Goal: Navigation & Orientation: Find specific page/section

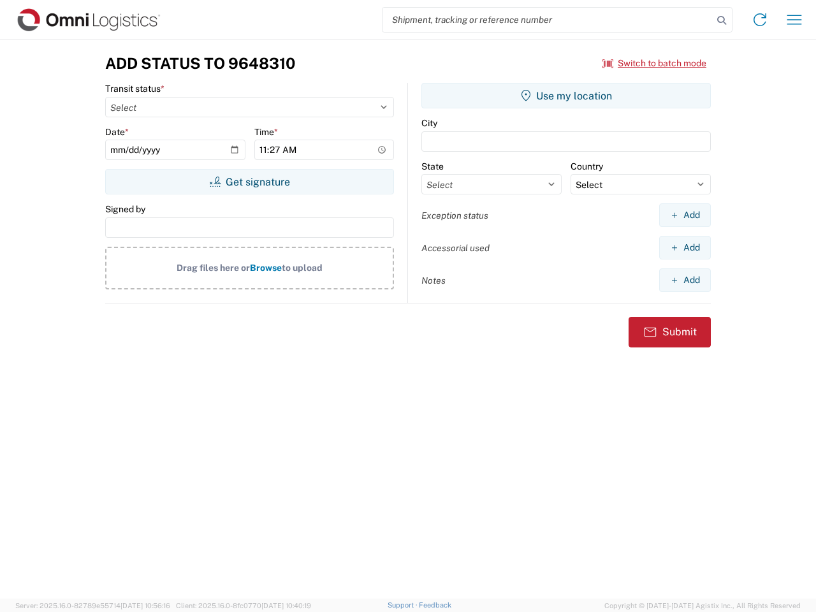
click at [547, 20] on input "search" at bounding box center [547, 20] width 330 height 24
click at [721, 20] on icon at bounding box center [721, 20] width 18 height 18
click at [760, 20] on icon at bounding box center [759, 20] width 20 height 20
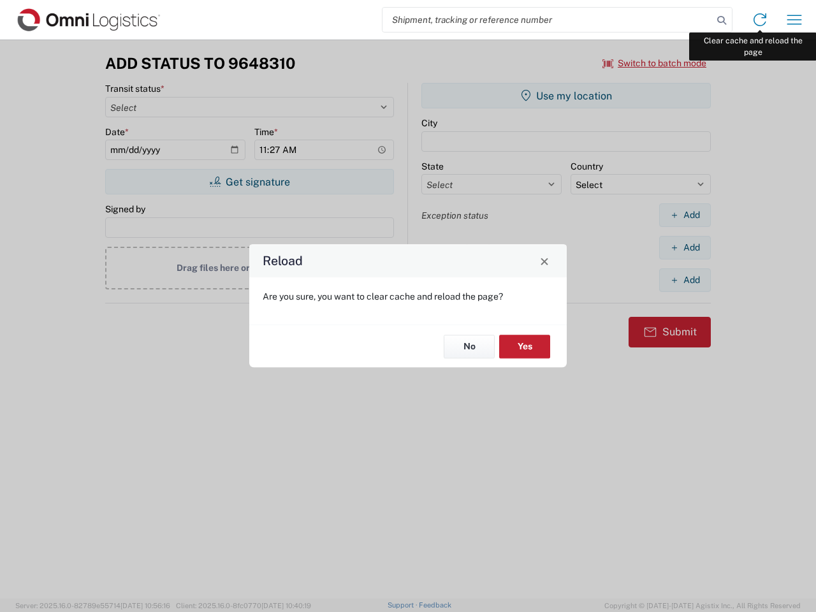
click at [794, 20] on div "Reload Are you sure, you want to clear cache and reload the page? No Yes" at bounding box center [408, 306] width 816 height 612
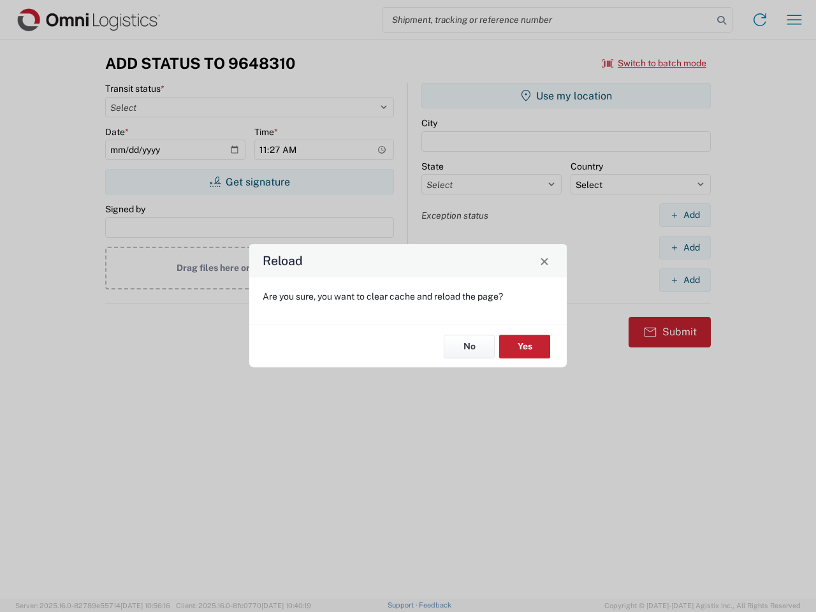
click at [654, 63] on div "Reload Are you sure, you want to clear cache and reload the page? No Yes" at bounding box center [408, 306] width 816 height 612
click at [249, 182] on div "Reload Are you sure, you want to clear cache and reload the page? No Yes" at bounding box center [408, 306] width 816 height 612
click at [566, 96] on div "Reload Are you sure, you want to clear cache and reload the page? No Yes" at bounding box center [408, 306] width 816 height 612
click at [684, 215] on div "Reload Are you sure, you want to clear cache and reload the page? No Yes" at bounding box center [408, 306] width 816 height 612
click at [684, 247] on div "Reload Are you sure, you want to clear cache and reload the page? No Yes" at bounding box center [408, 306] width 816 height 612
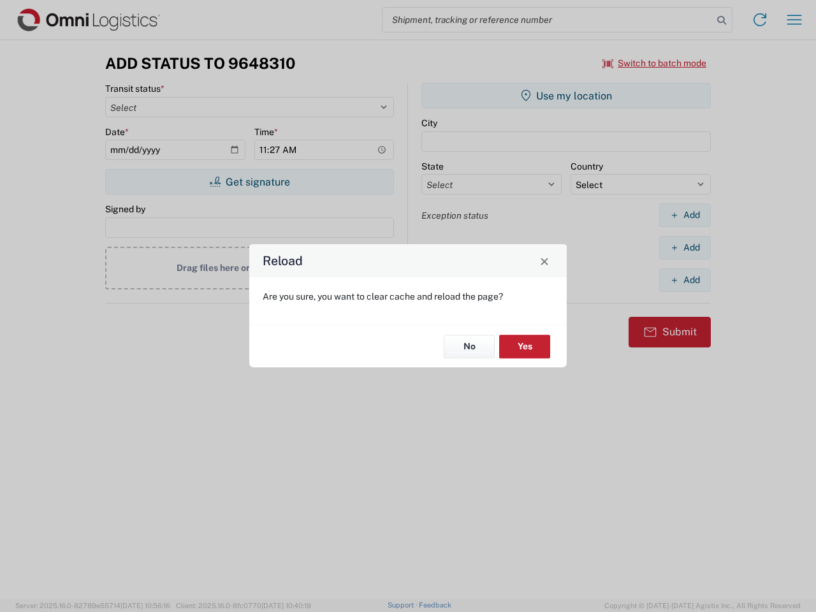
click at [684, 280] on div "Reload Are you sure, you want to clear cache and reload the page? No Yes" at bounding box center [408, 306] width 816 height 612
